Goal: Task Accomplishment & Management: Manage account settings

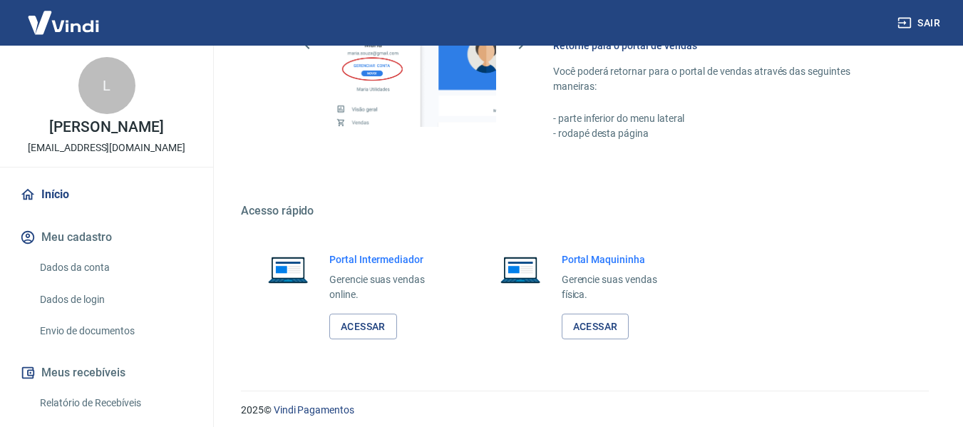
scroll to position [890, 0]
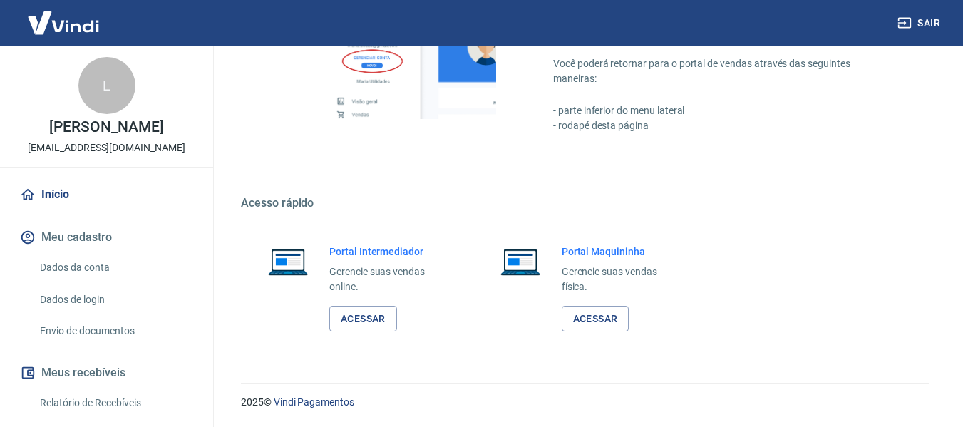
click at [86, 261] on link "Dados da conta" at bounding box center [115, 267] width 162 height 29
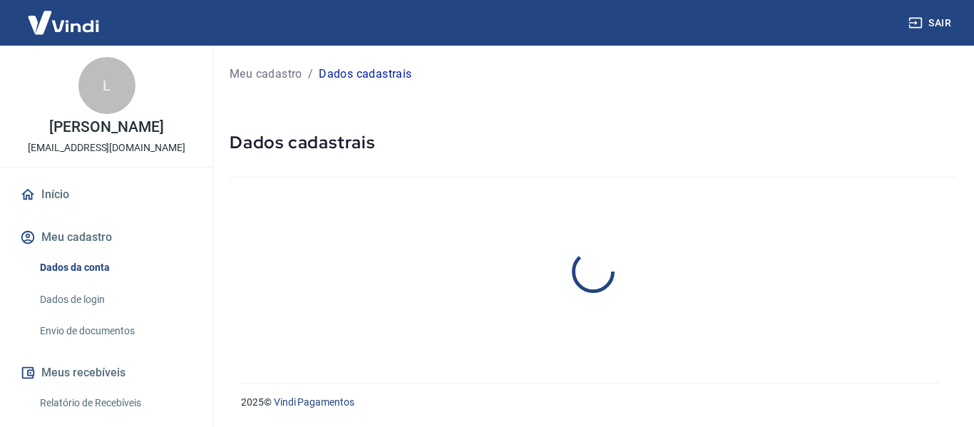
select select "PR"
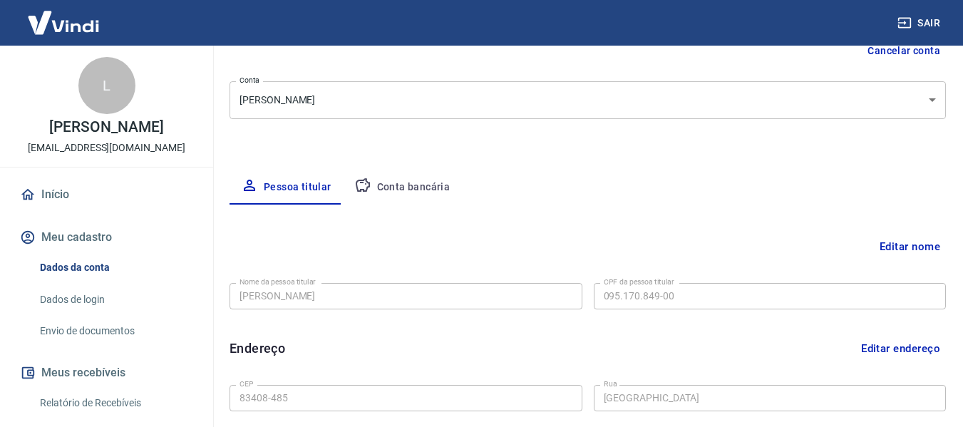
scroll to position [214, 0]
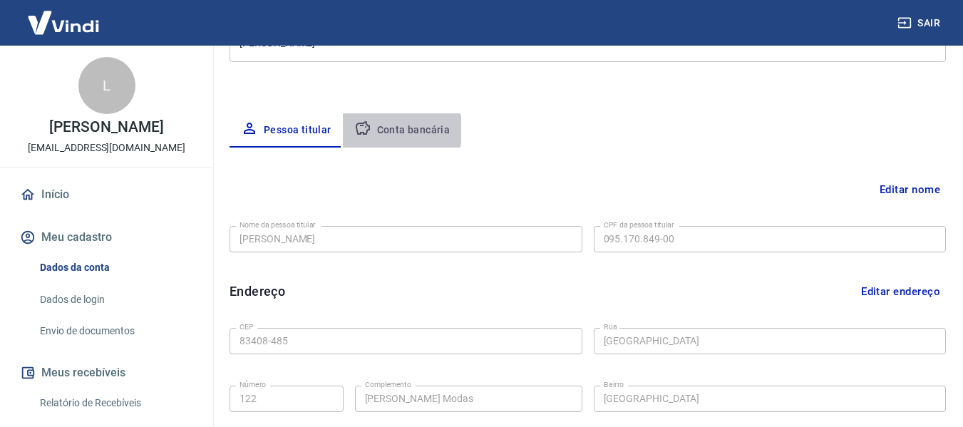
click at [396, 130] on button "Conta bancária" at bounding box center [402, 130] width 119 height 34
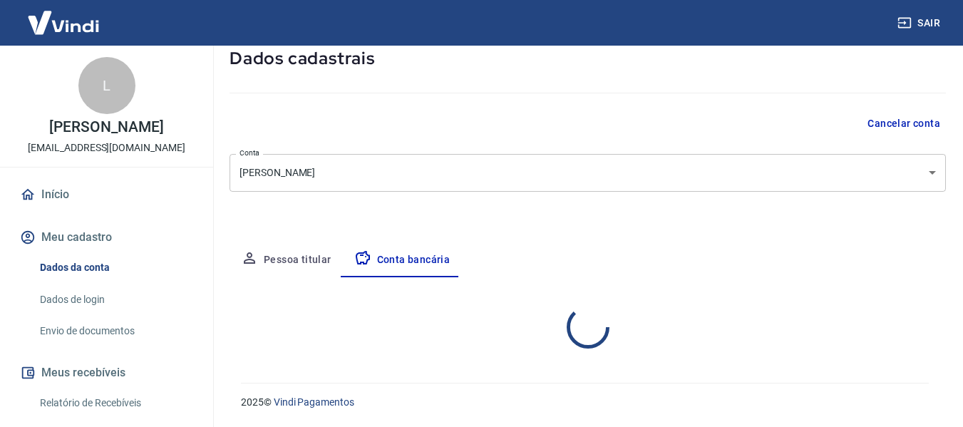
select select "1"
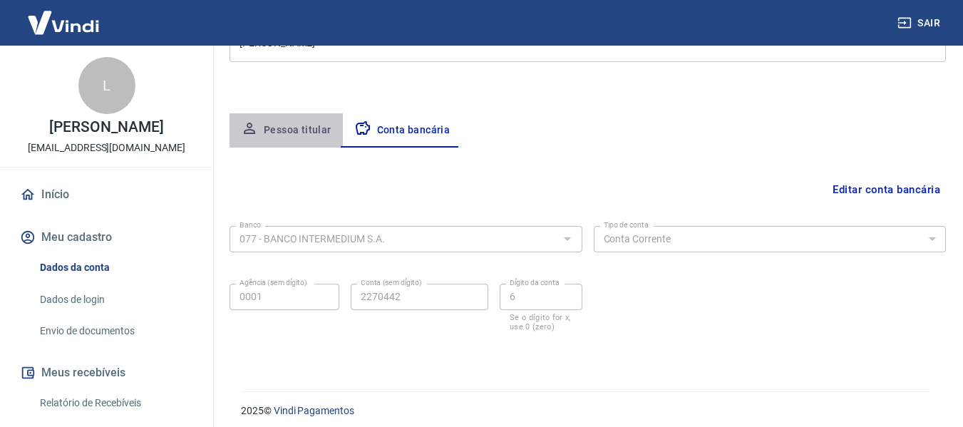
click at [294, 122] on button "Pessoa titular" at bounding box center [286, 130] width 113 height 34
select select "PR"
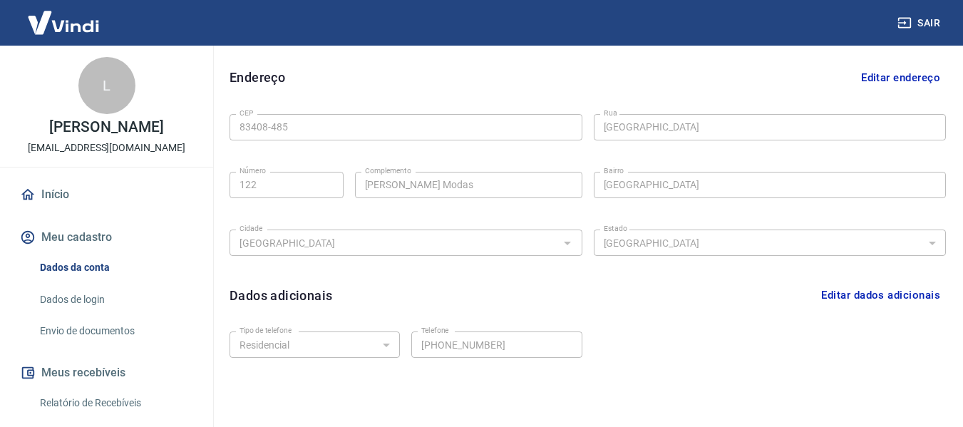
scroll to position [485, 0]
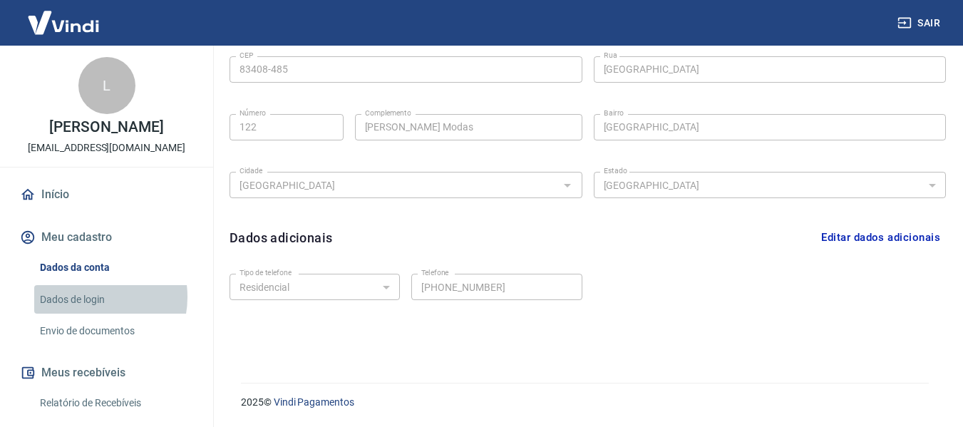
click at [89, 297] on link "Dados de login" at bounding box center [115, 299] width 162 height 29
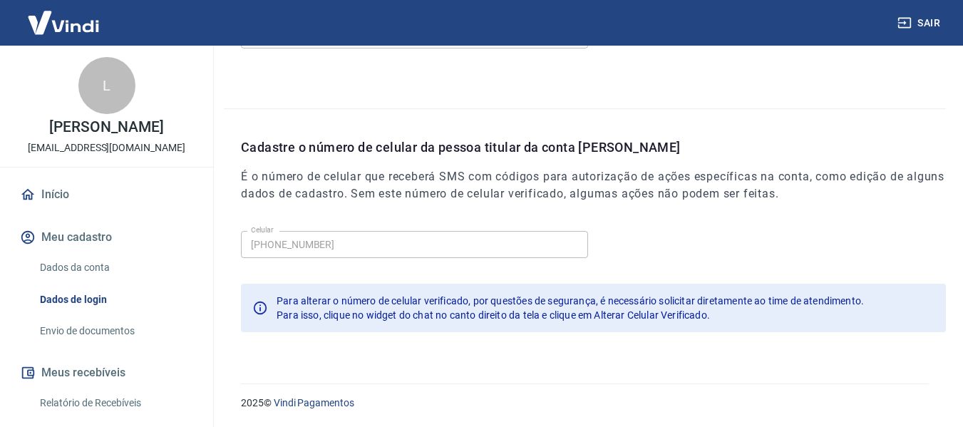
scroll to position [486, 0]
click at [103, 330] on link "Envio de documentos" at bounding box center [115, 330] width 162 height 29
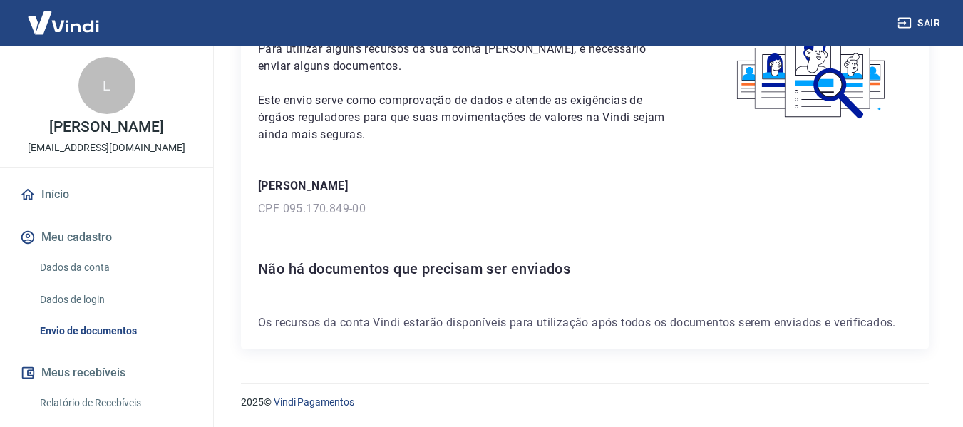
click at [68, 203] on link "Início" at bounding box center [106, 194] width 179 height 31
